Goal: Task Accomplishment & Management: Complete application form

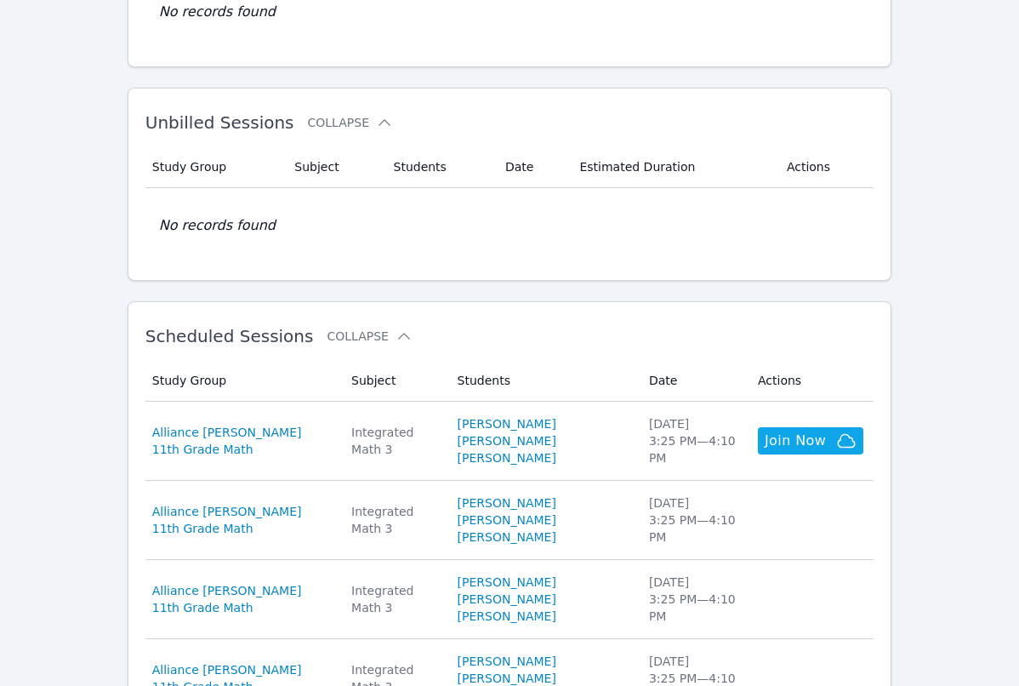
scroll to position [213, 0]
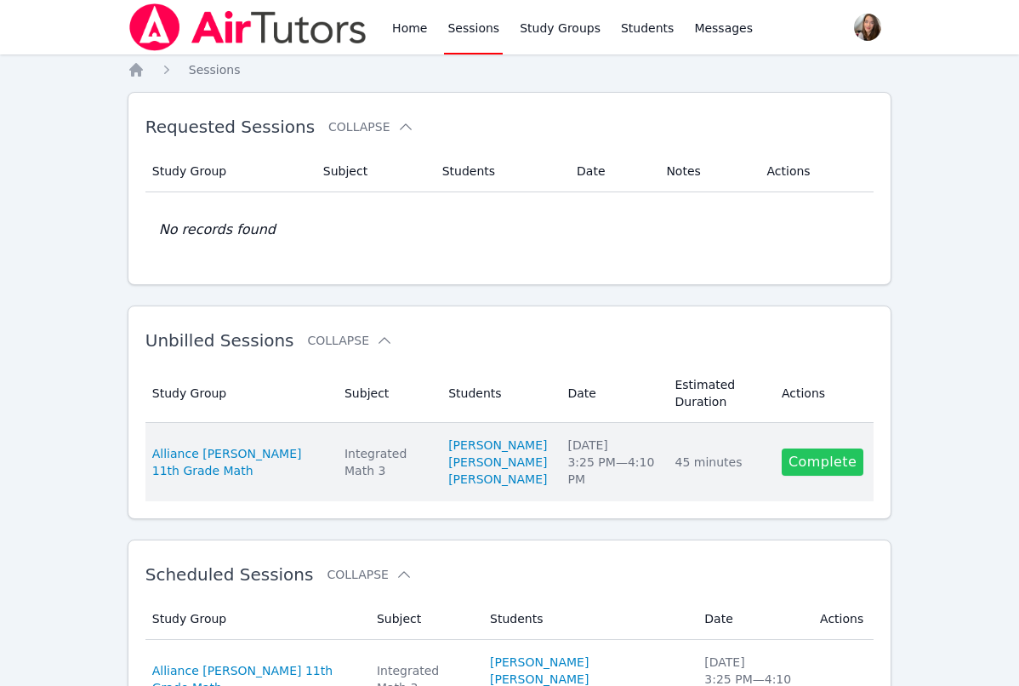
click at [827, 465] on link "Complete" at bounding box center [823, 461] width 82 height 27
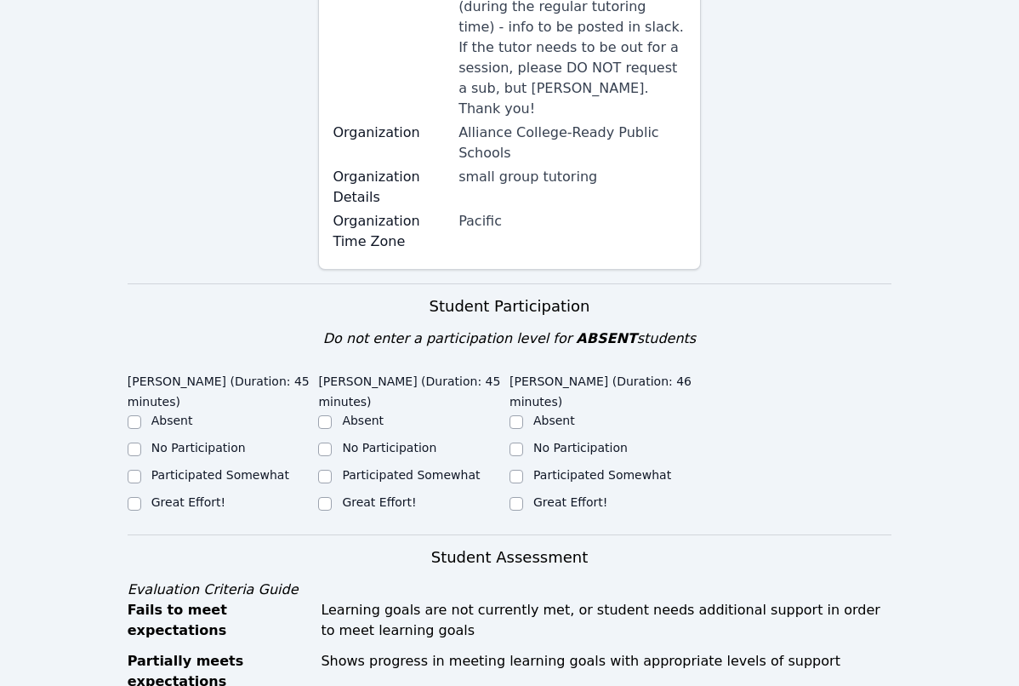
scroll to position [491, 0]
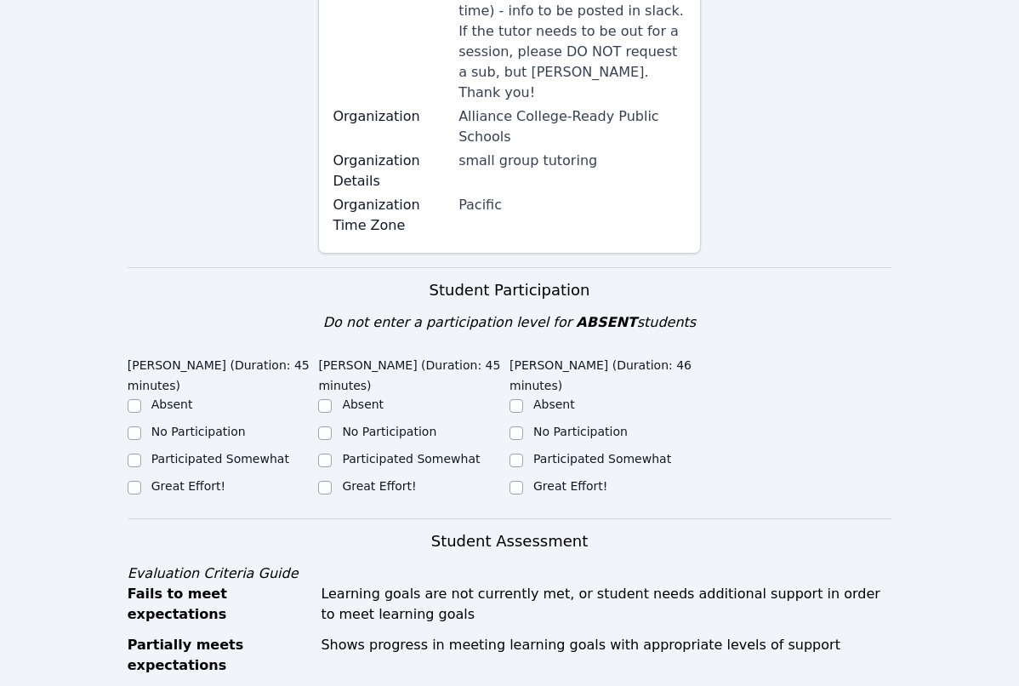
click at [132, 481] on input "Great Effort!" at bounding box center [135, 488] width 14 height 14
checkbox input "true"
click at [324, 481] on input "Great Effort!" at bounding box center [325, 488] width 14 height 14
checkbox input "true"
click at [515, 481] on input "Great Effort!" at bounding box center [516, 488] width 14 height 14
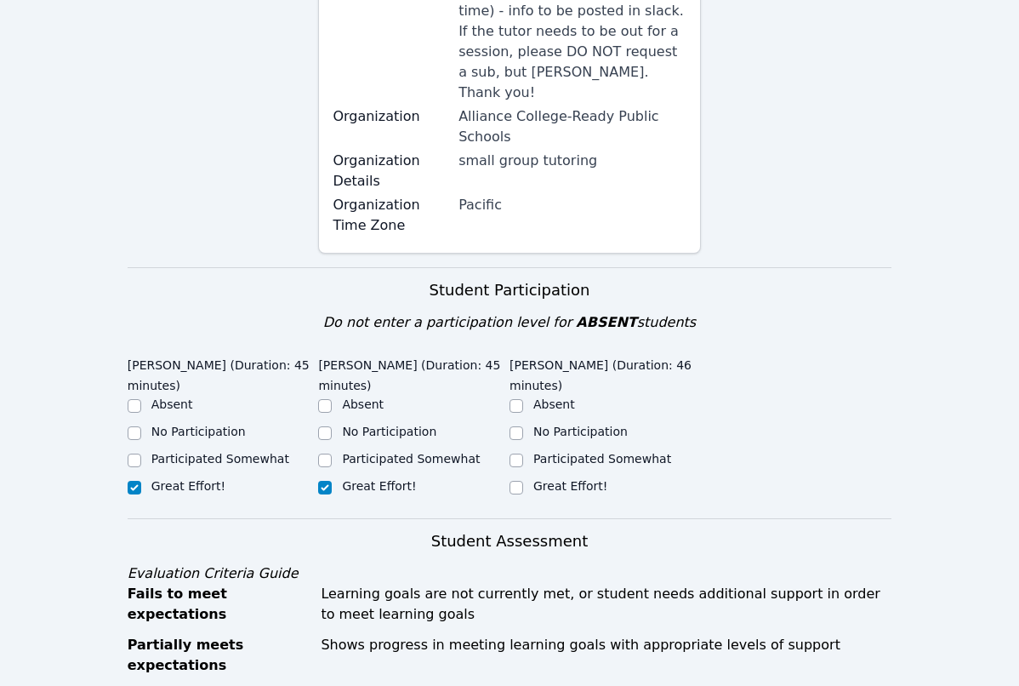
checkbox input "true"
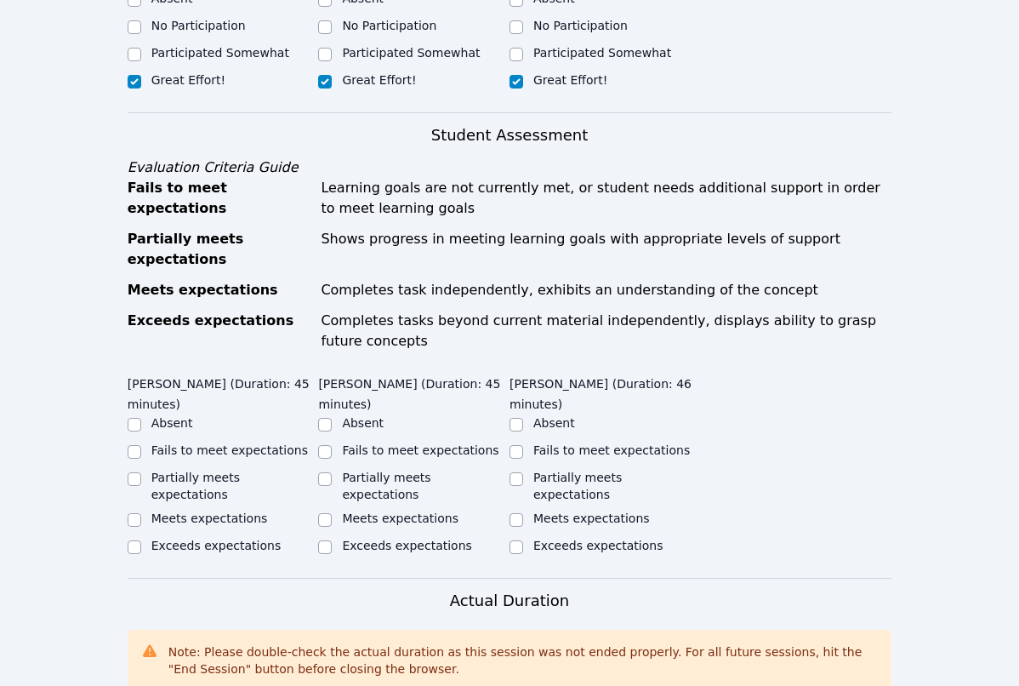
scroll to position [898, 0]
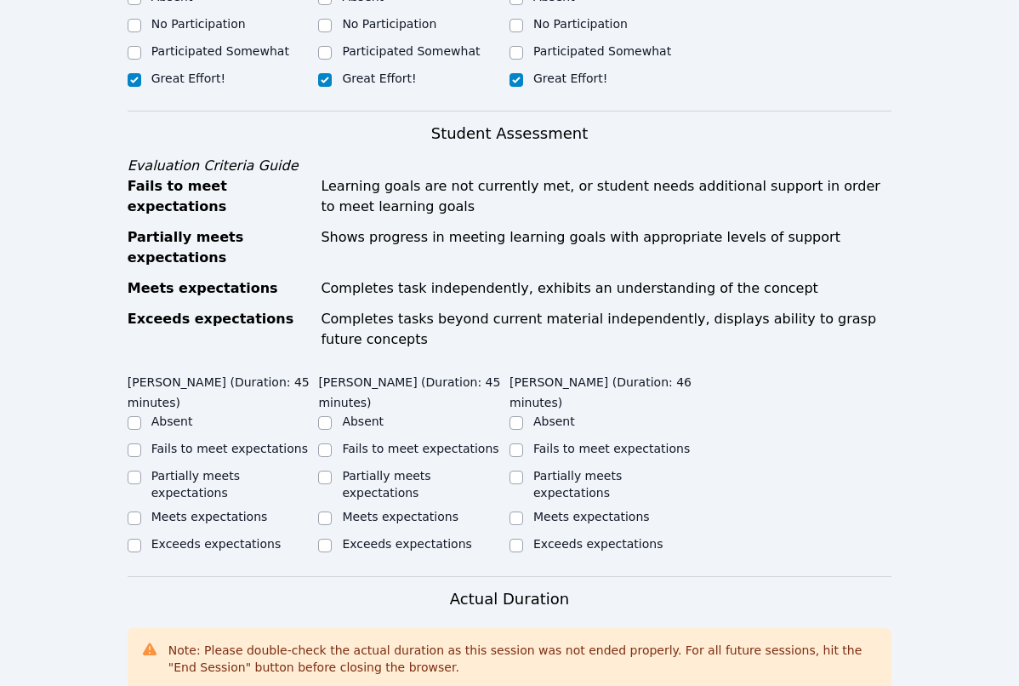
click at [133, 511] on input "Meets expectations" at bounding box center [135, 518] width 14 height 14
checkbox input "true"
click at [327, 508] on div at bounding box center [325, 518] width 14 height 20
click at [321, 511] on input "Meets expectations" at bounding box center [325, 518] width 14 height 14
checkbox input "true"
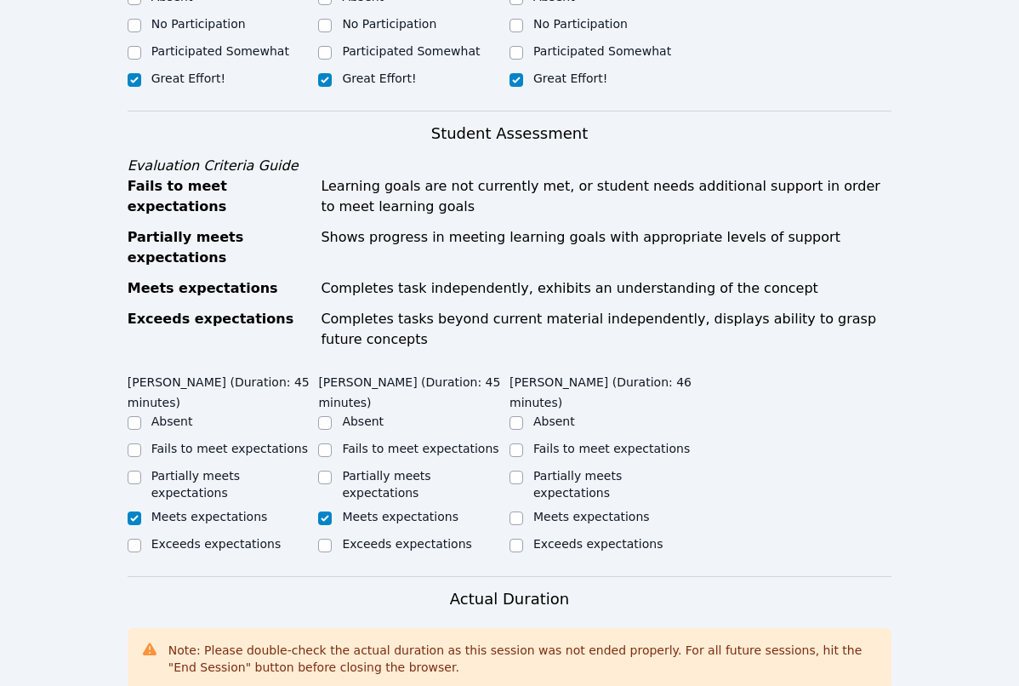
click at [515, 511] on input "Meets expectations" at bounding box center [516, 518] width 14 height 14
checkbox input "true"
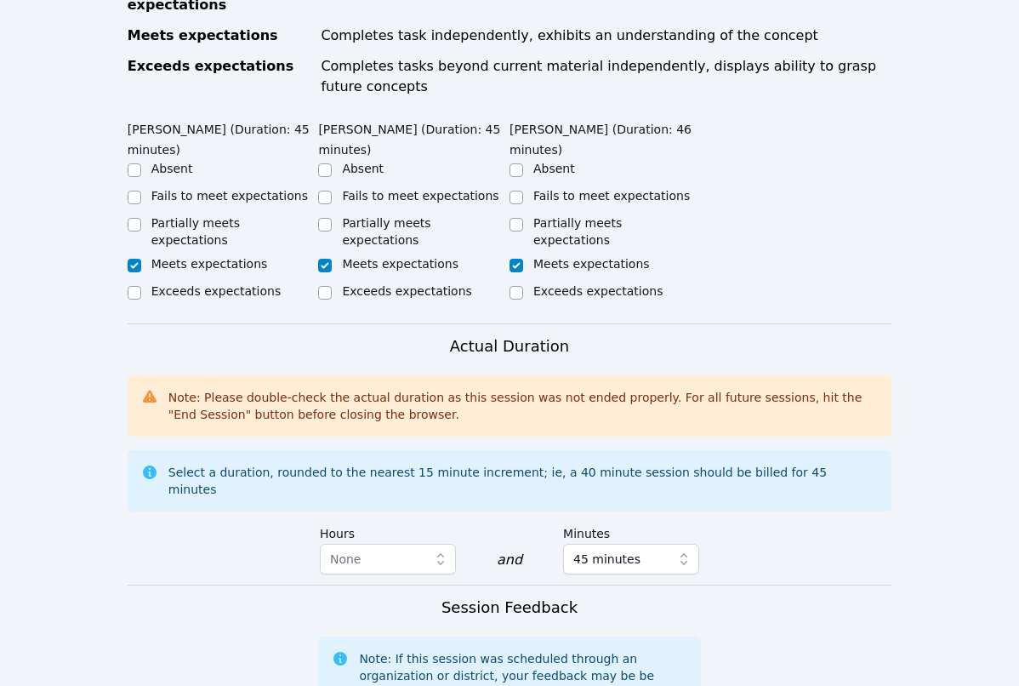
scroll to position [1161, 0]
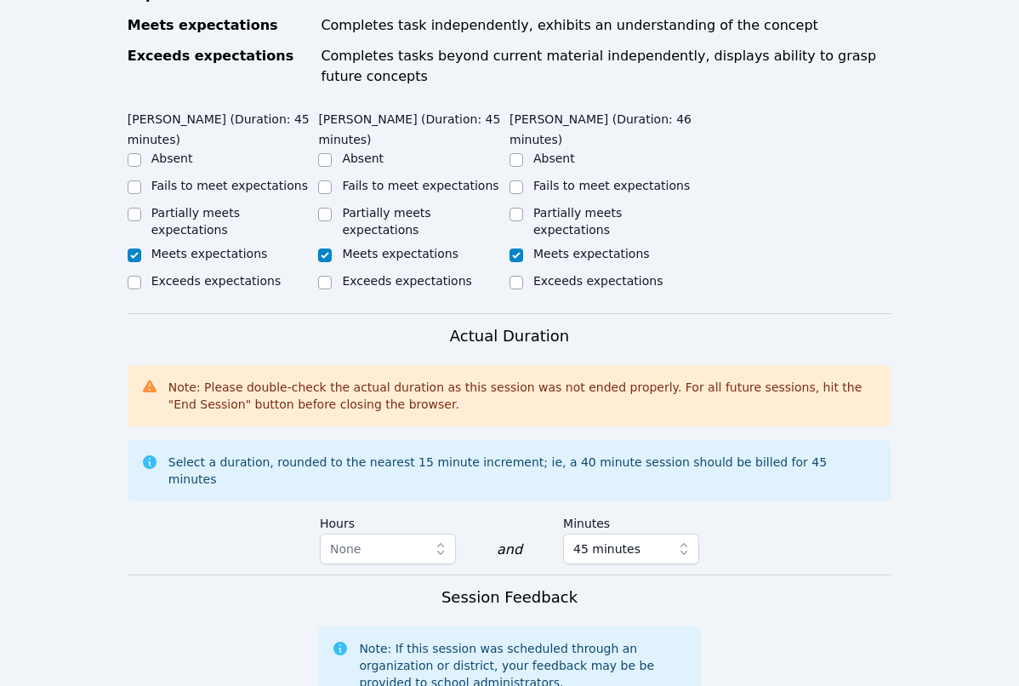
click at [435, 540] on icon "button" at bounding box center [440, 548] width 17 height 17
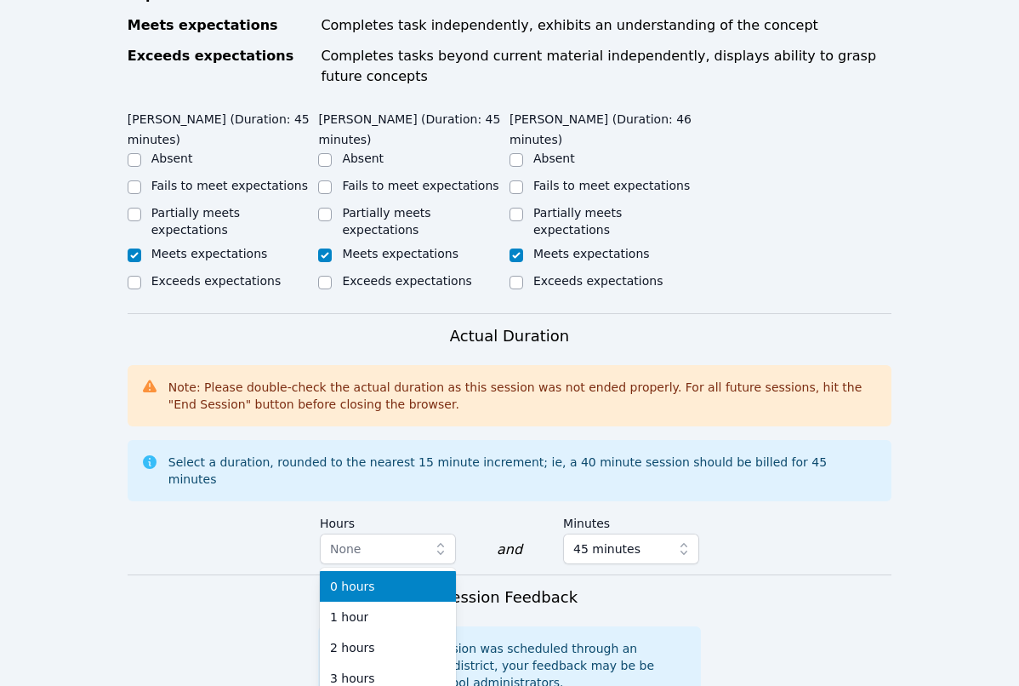
click at [435, 540] on icon "button" at bounding box center [440, 548] width 17 height 17
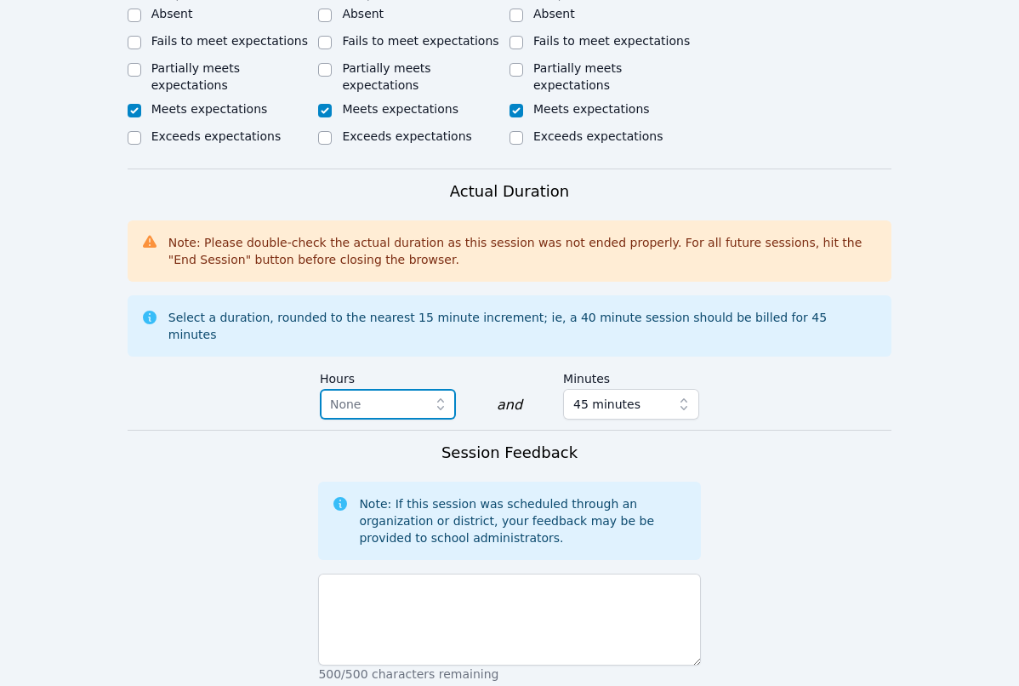
scroll to position [1341, 0]
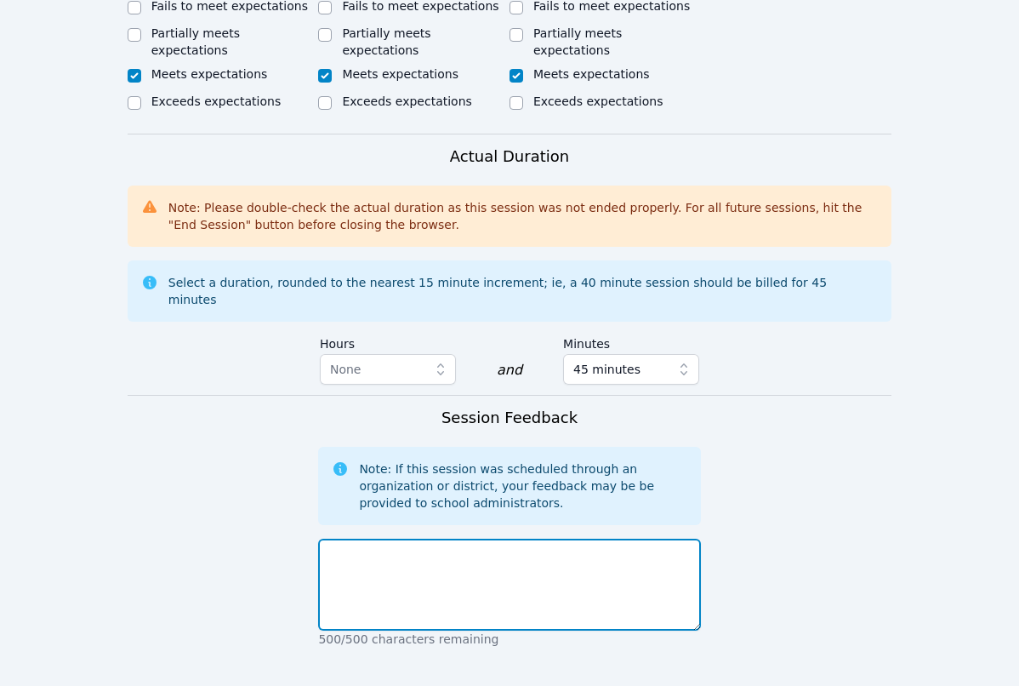
click at [469, 538] on textarea at bounding box center [509, 584] width 382 height 92
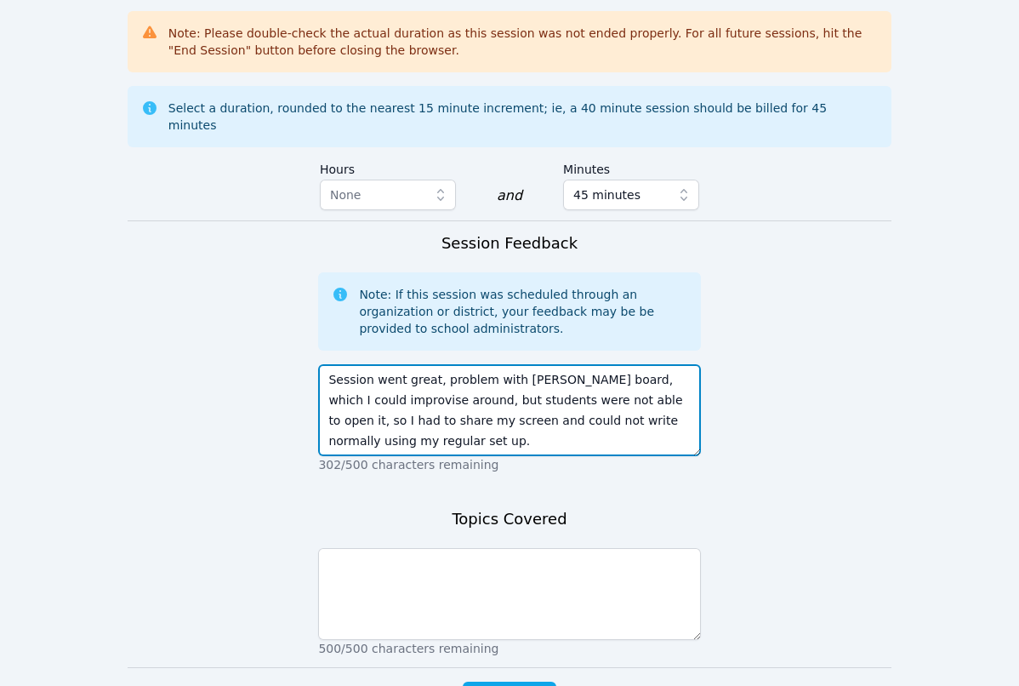
scroll to position [1514, 0]
type textarea "Session went great, problem with [PERSON_NAME] board, which I could improvise a…"
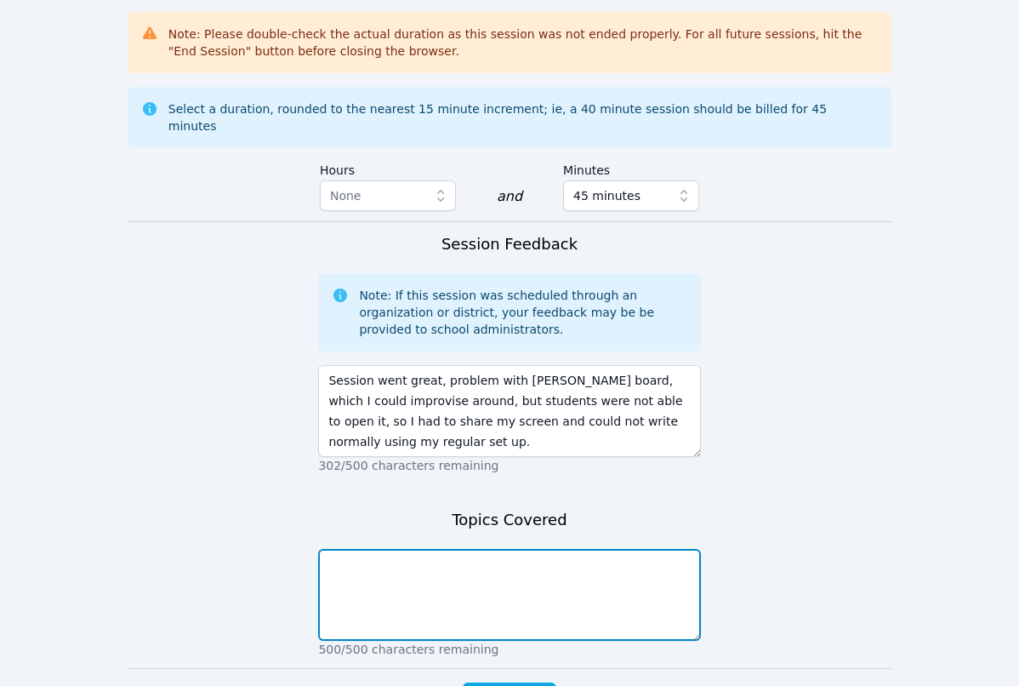
click at [523, 549] on textarea at bounding box center [509, 595] width 382 height 92
click at [330, 549] on textarea "Deconstruct" at bounding box center [509, 595] width 382 height 92
click at [332, 549] on textarea "Construct and Deconstruct" at bounding box center [509, 595] width 382 height 92
click at [383, 549] on textarea "Construct and Deconstruct" at bounding box center [509, 595] width 382 height 92
click at [508, 549] on textarea "Constructing and Deconstruct" at bounding box center [509, 595] width 382 height 92
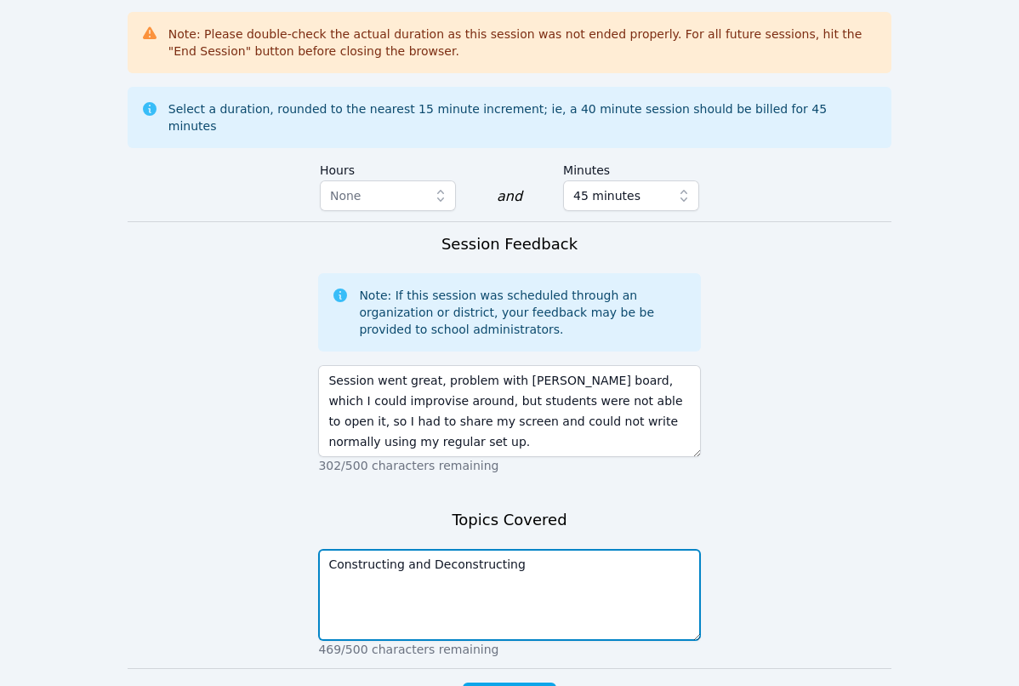
click at [332, 549] on textarea "Constructing and Deconstructing" at bounding box center [509, 595] width 382 height 92
type textarea "Intros, Constructing and Deconstructing"
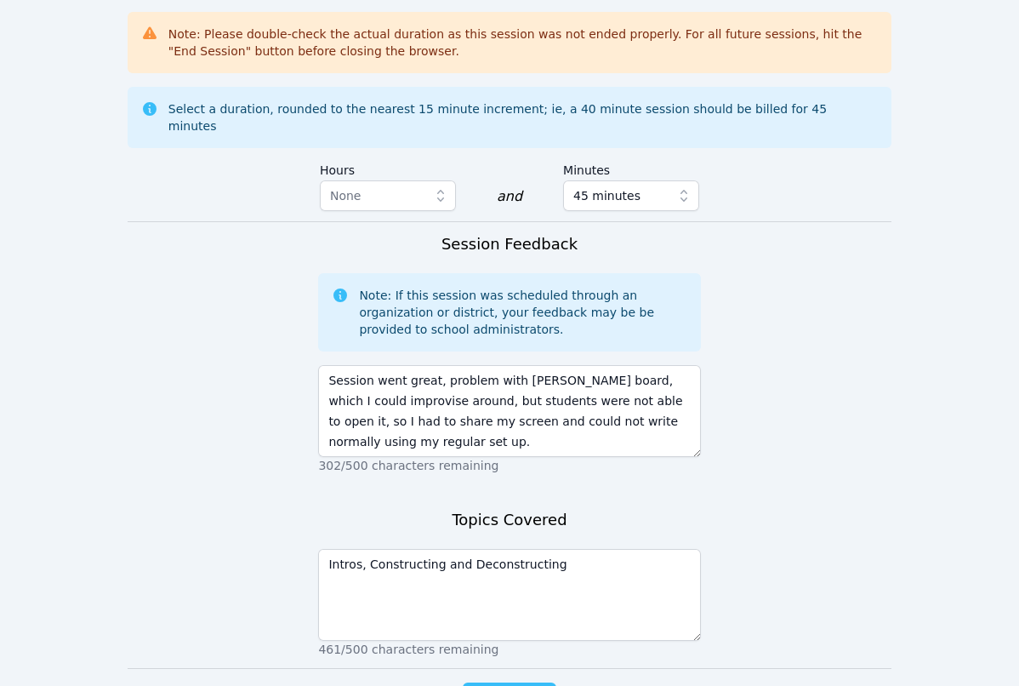
click at [524, 685] on span "Complete" at bounding box center [509, 699] width 77 height 24
